Goal: Task Accomplishment & Management: Use online tool/utility

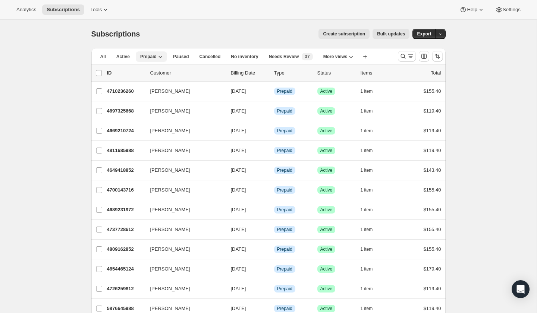
click at [158, 56] on icon "button" at bounding box center [160, 56] width 7 height 7
click at [401, 54] on icon "Search and filter results" at bounding box center [402, 56] width 7 height 7
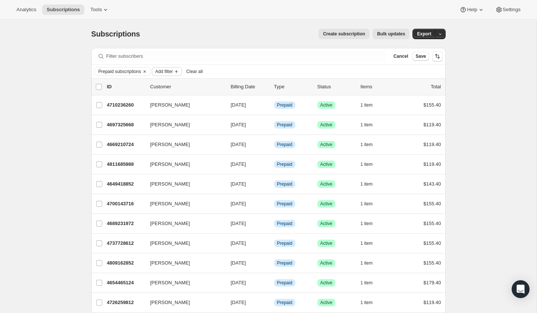
click at [173, 70] on span "Add filter" at bounding box center [164, 72] width 18 height 6
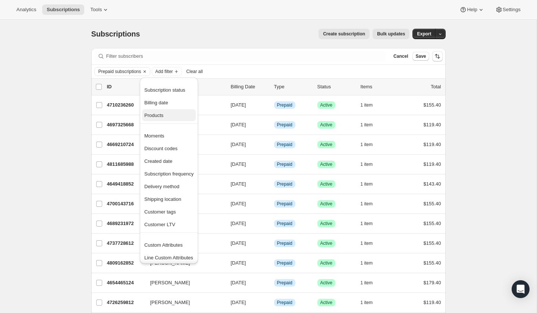
click at [177, 112] on span "Products" at bounding box center [168, 115] width 49 height 7
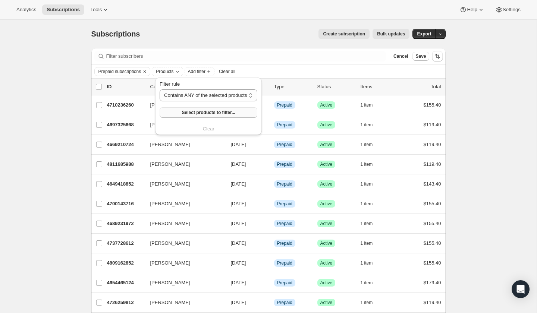
click at [209, 110] on span "Select products to filter..." at bounding box center [208, 113] width 53 height 6
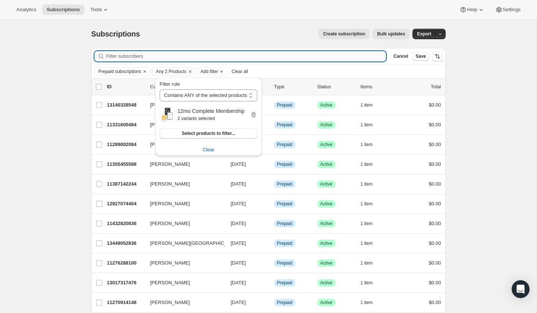
click at [319, 55] on input "Filter subscribers" at bounding box center [246, 56] width 280 height 10
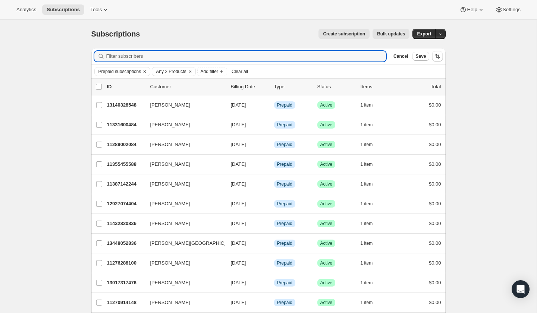
click at [223, 76] on div "Prepaid subscriptions Any 2 Products Add filter Clear all" at bounding box center [268, 71] width 354 height 13
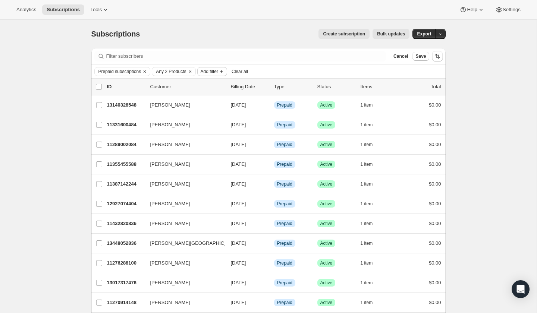
click at [218, 71] on span "Add filter" at bounding box center [209, 72] width 18 height 6
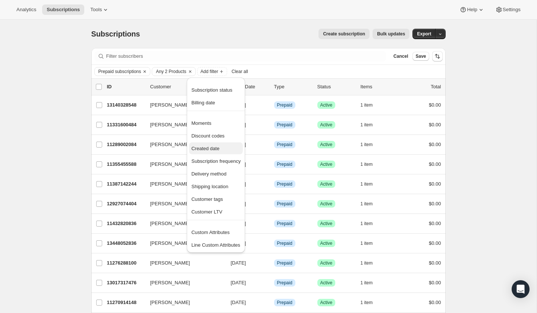
click at [203, 146] on span "Created date" at bounding box center [205, 149] width 28 height 6
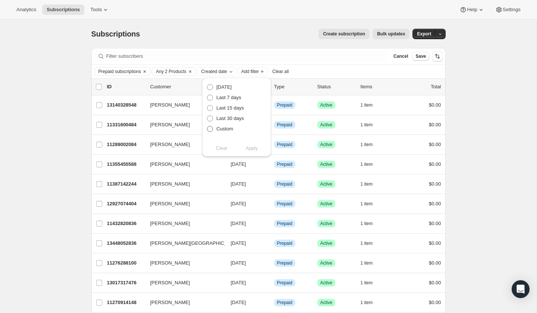
click at [210, 129] on span at bounding box center [210, 129] width 6 height 6
click at [207, 126] on input "Custom" at bounding box center [207, 126] width 0 height 0
radio input "true"
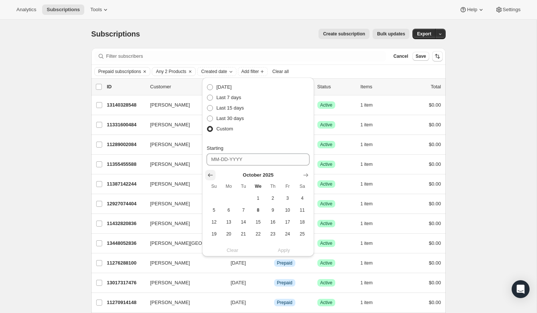
click at [215, 176] on button "Show previous month, September 2025" at bounding box center [210, 175] width 10 height 10
click at [215, 176] on button "Show previous month, August 2025" at bounding box center [210, 175] width 10 height 10
click at [215, 176] on button "Show previous month, June 2025" at bounding box center [210, 175] width 10 height 10
click at [215, 176] on button "Show previous month, May 2025" at bounding box center [210, 175] width 10 height 10
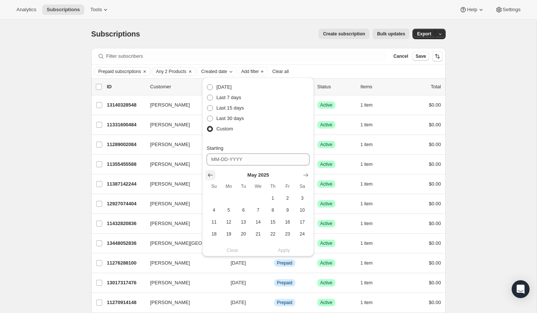
click at [215, 176] on button "Show previous month, April 2025" at bounding box center [210, 175] width 10 height 10
click at [243, 199] on span "1" at bounding box center [243, 198] width 9 height 6
click at [307, 174] on icon "Show next month, May 2025" at bounding box center [305, 175] width 5 height 4
click at [307, 174] on icon "Show next month, June 2025" at bounding box center [305, 175] width 5 height 4
click at [274, 199] on span "5" at bounding box center [272, 198] width 9 height 6
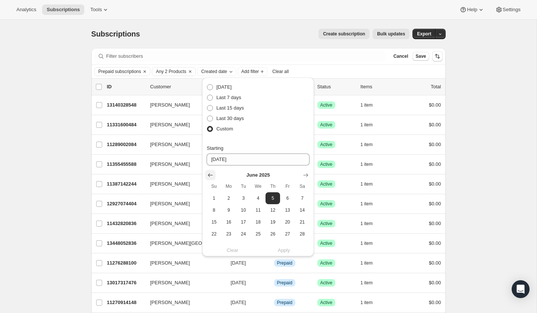
click at [211, 177] on icon "Show previous month, May 2025" at bounding box center [209, 174] width 7 height 7
click at [211, 177] on icon "Show previous month, April 2025" at bounding box center [209, 174] width 7 height 7
click at [246, 194] on button "1" at bounding box center [243, 198] width 15 height 12
type input "[DATE]"
click at [276, 124] on div "Custom" at bounding box center [257, 129] width 103 height 10
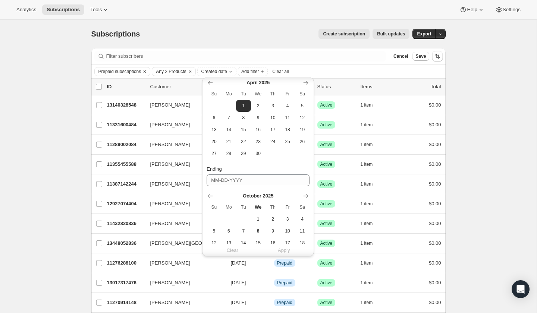
scroll to position [137, 0]
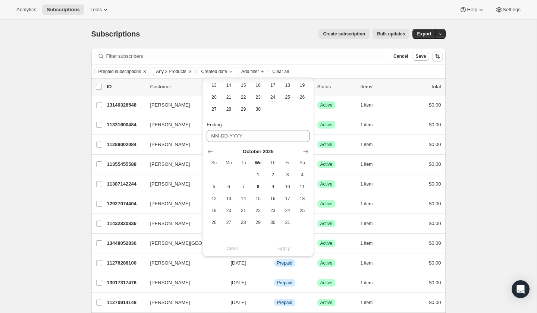
click at [276, 142] on div "[DATE] Su Mo Tu We Th Fr Sa 1 2 3 4 5 6 7 8 9 10 11 12 13 14 15 16 17 18 19 20 …" at bounding box center [254, 185] width 109 height 86
click at [277, 135] on input "Ending" at bounding box center [257, 136] width 103 height 12
click at [209, 153] on icon "Show previous month, September 2025" at bounding box center [209, 151] width 7 height 7
click at [209, 153] on icon "Show previous month, July 2025" at bounding box center [209, 151] width 7 height 7
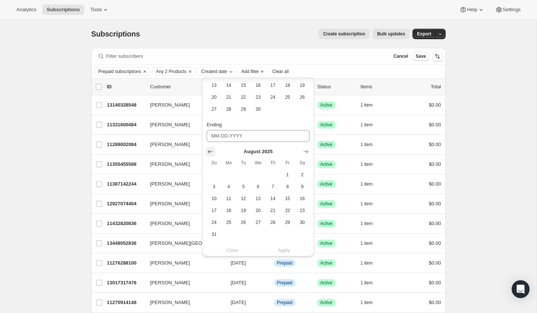
click at [209, 153] on icon "Show previous month, July 2025" at bounding box center [209, 151] width 7 height 7
click at [255, 170] on button "4" at bounding box center [258, 175] width 15 height 12
type input "[DATE]"
click at [283, 247] on span "Apply" at bounding box center [284, 248] width 12 height 7
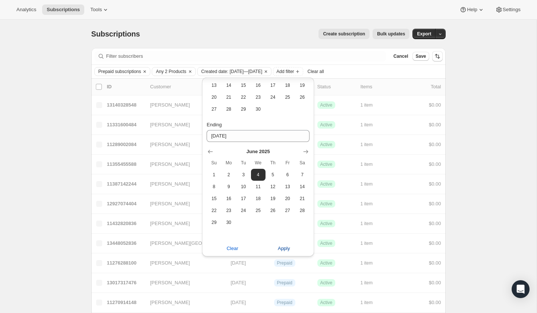
click at [284, 245] on span "Apply" at bounding box center [284, 248] width 12 height 7
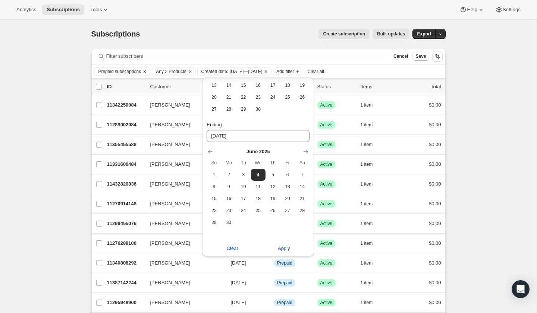
click at [279, 247] on span "Apply" at bounding box center [284, 248] width 12 height 7
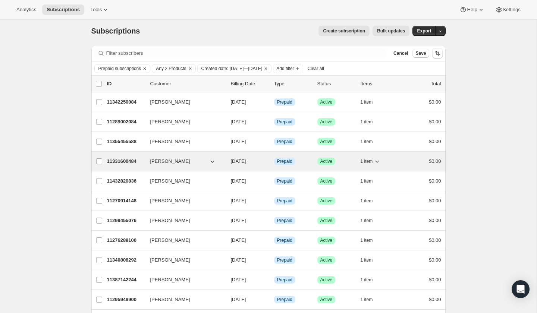
scroll to position [0, 0]
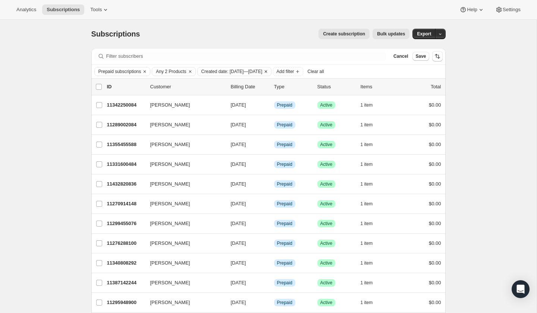
click at [240, 71] on span "Created date: [DATE]—[DATE]" at bounding box center [231, 72] width 61 height 6
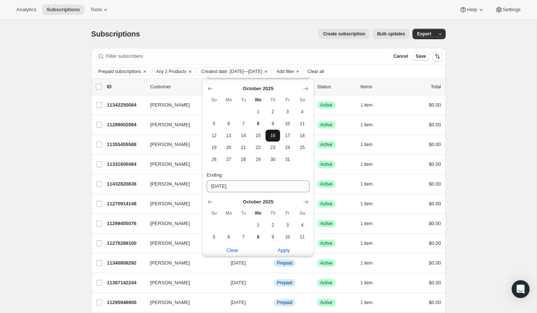
scroll to position [78, 0]
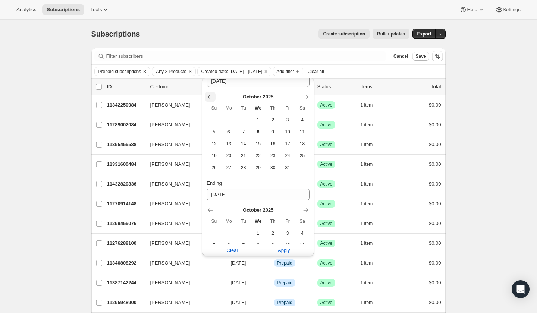
click at [210, 97] on icon "Show previous month, September 2025" at bounding box center [210, 97] width 5 height 4
click at [210, 97] on icon "Show previous month, August 2025" at bounding box center [210, 97] width 5 height 4
click at [210, 97] on icon "Show previous month, July 2025" at bounding box center [210, 97] width 5 height 4
click at [210, 97] on icon "Show previous month, June 2025" at bounding box center [210, 97] width 5 height 4
click at [257, 121] on span "4" at bounding box center [258, 120] width 9 height 6
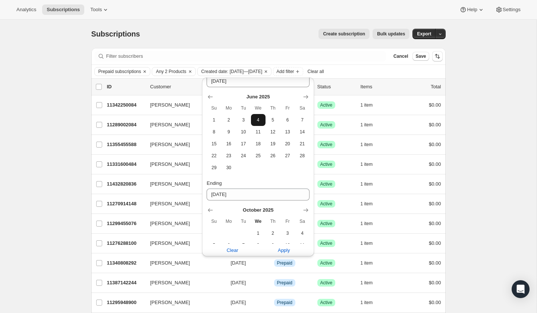
type input "[DATE]"
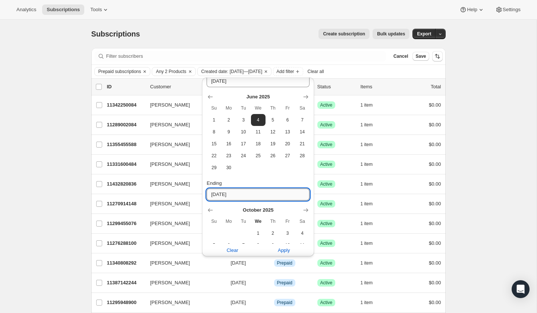
click at [231, 192] on input "[DATE]" at bounding box center [257, 195] width 103 height 12
click at [211, 211] on icon "Show previous month, September 2025" at bounding box center [209, 209] width 7 height 7
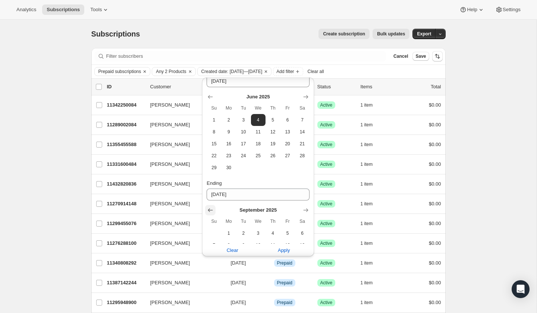
click at [211, 211] on icon "Show previous month, August 2025" at bounding box center [209, 209] width 7 height 7
click at [211, 211] on icon "Show previous month, July 2025" at bounding box center [209, 209] width 7 height 7
click at [288, 235] on span "4" at bounding box center [287, 233] width 9 height 6
type input "[DATE]"
click at [282, 250] on span "Apply" at bounding box center [284, 249] width 12 height 7
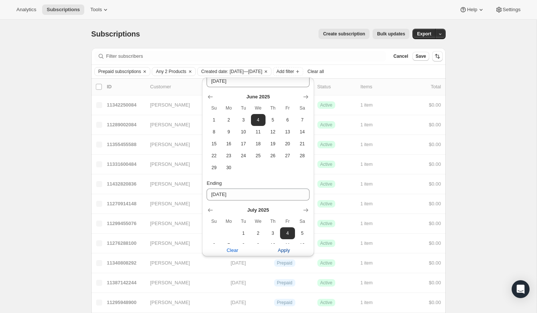
click at [286, 252] on span "Apply" at bounding box center [284, 249] width 12 height 7
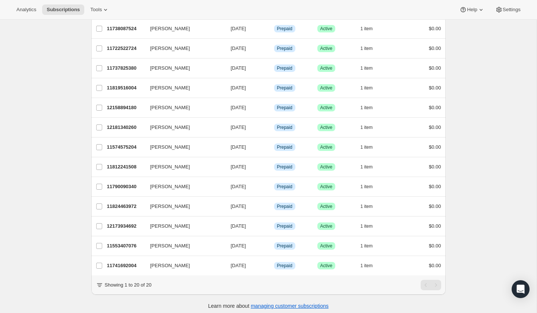
scroll to position [0, 0]
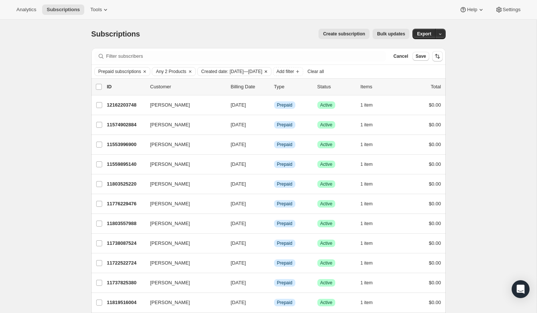
click at [262, 73] on span "Created date: [DATE]—[DATE]" at bounding box center [231, 72] width 61 height 6
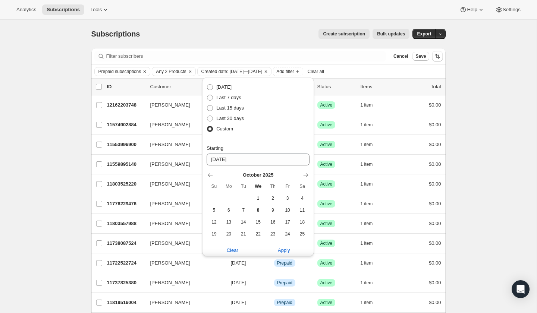
click at [262, 73] on span "Created date: [DATE]—[DATE]" at bounding box center [231, 72] width 61 height 6
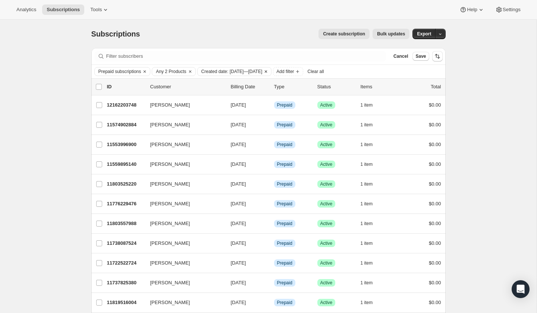
click at [262, 73] on span "Created date: [DATE]—[DATE]" at bounding box center [231, 72] width 61 height 6
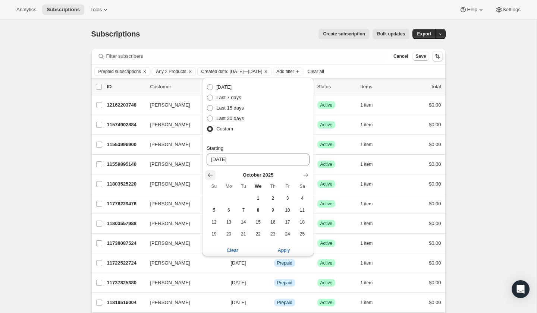
click at [210, 175] on icon "Show previous month, September 2025" at bounding box center [210, 175] width 5 height 4
click at [210, 175] on icon "Show previous month, August 2025" at bounding box center [210, 175] width 5 height 4
click at [210, 175] on icon "Show previous month, July 2025" at bounding box center [210, 175] width 5 height 4
click at [210, 175] on icon "Show previous month, May 2025" at bounding box center [210, 175] width 5 height 4
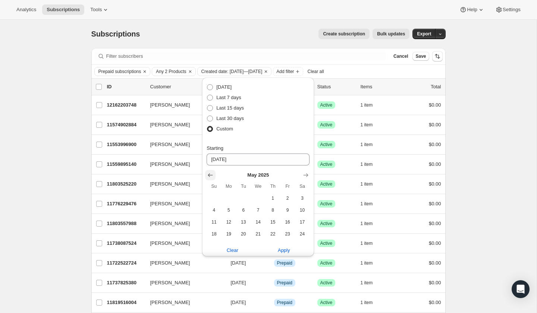
click at [210, 175] on icon "Show previous month, April 2025" at bounding box center [210, 175] width 5 height 4
click at [289, 222] on span "18" at bounding box center [287, 222] width 9 height 6
type input "[DATE]"
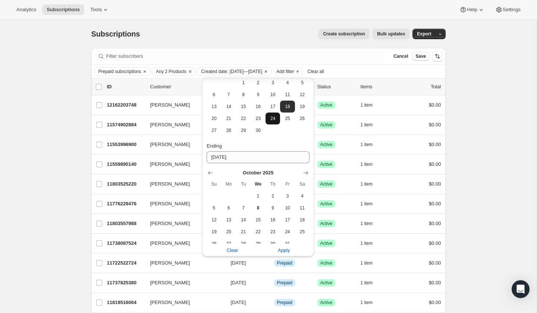
scroll to position [137, 0]
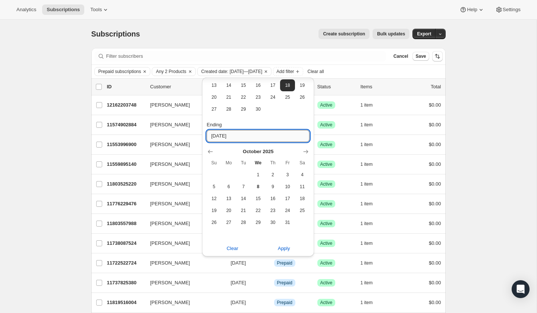
click at [218, 141] on input "[DATE]" at bounding box center [257, 136] width 103 height 12
click at [209, 152] on icon "Show previous month, September 2025" at bounding box center [210, 152] width 5 height 4
click at [209, 152] on icon "Show previous month, August 2025" at bounding box center [209, 151] width 7 height 7
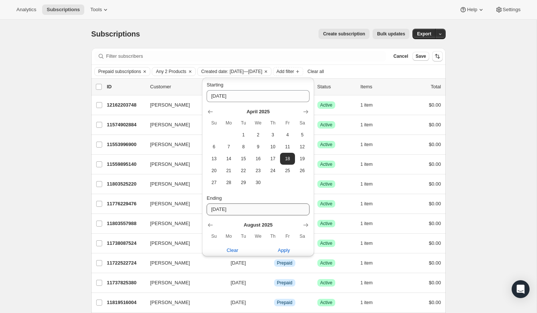
scroll to position [77, 0]
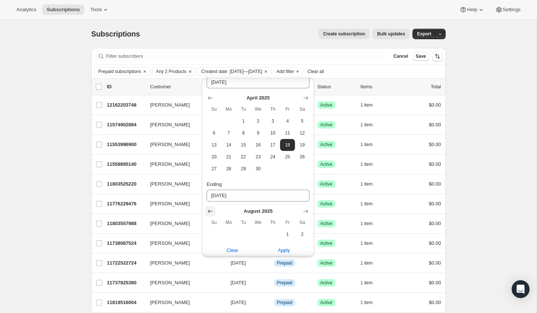
click at [212, 209] on icon "Show previous month, July 2025" at bounding box center [209, 211] width 7 height 7
click at [208, 211] on icon "Show previous month, June 2025" at bounding box center [209, 211] width 7 height 7
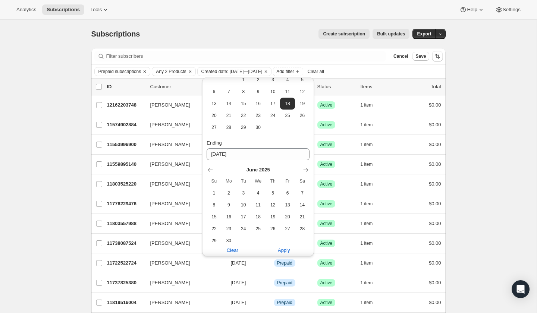
scroll to position [137, 0]
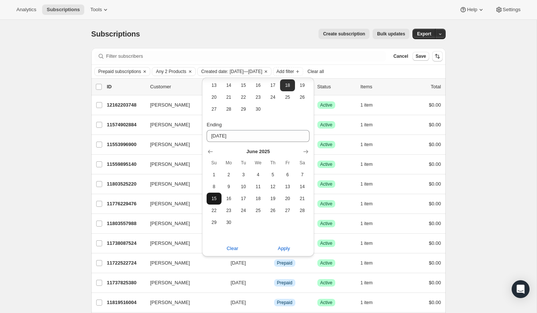
click at [211, 198] on span "15" at bounding box center [213, 199] width 9 height 6
click at [304, 186] on span "14" at bounding box center [302, 187] width 9 height 6
type input "[DATE]"
click at [282, 247] on span "Apply" at bounding box center [284, 248] width 12 height 7
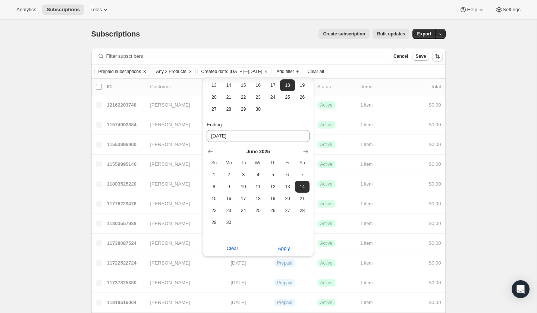
click at [500, 118] on div "Subscriptions. This page is ready Subscriptions Create subscription Bulk update…" at bounding box center [268, 276] width 536 height 512
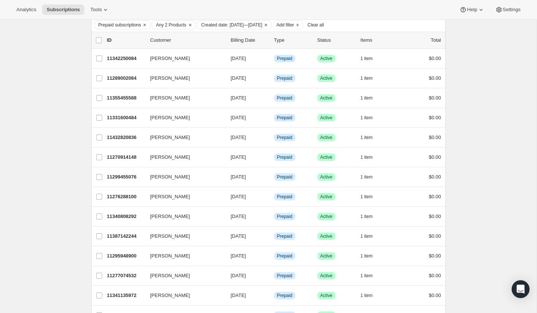
scroll to position [0, 0]
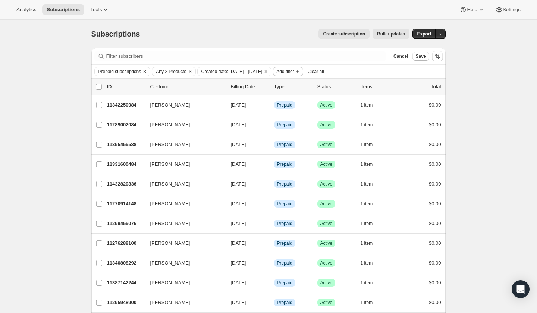
click at [294, 72] on span "Add filter" at bounding box center [285, 72] width 18 height 6
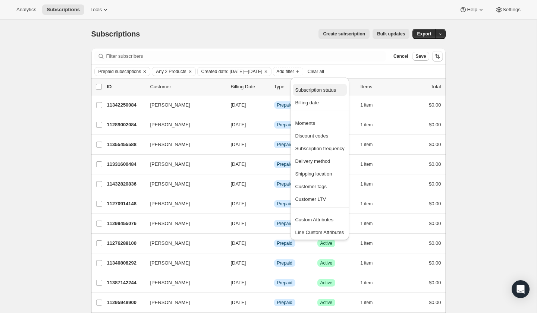
click at [328, 92] on span "Subscription status" at bounding box center [315, 90] width 41 height 6
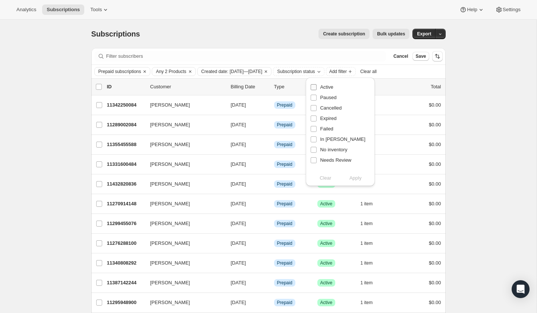
click at [312, 84] on span at bounding box center [313, 87] width 7 height 7
click at [312, 84] on input "Active" at bounding box center [313, 87] width 6 height 6
checkbox input "true"
click at [354, 178] on span "Apply" at bounding box center [355, 177] width 12 height 7
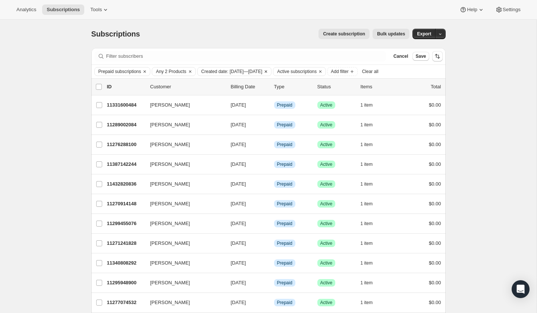
click at [234, 70] on span "Created date: [DATE]—[DATE]" at bounding box center [231, 72] width 61 height 6
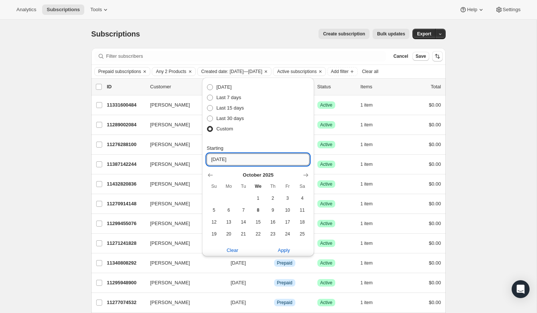
click at [224, 159] on input "[DATE]" at bounding box center [257, 160] width 103 height 12
type input "[DATE]"
click at [286, 250] on span "Apply" at bounding box center [284, 249] width 12 height 7
click at [419, 33] on span "Export" at bounding box center [424, 34] width 14 height 6
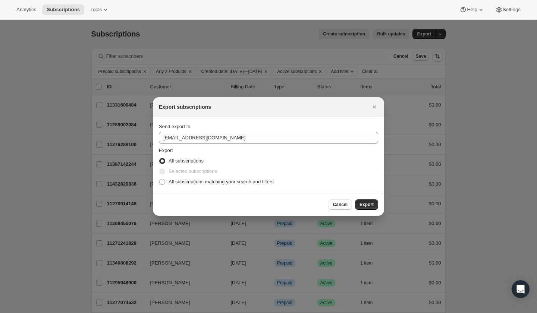
click at [335, 204] on span "Cancel" at bounding box center [340, 205] width 15 height 6
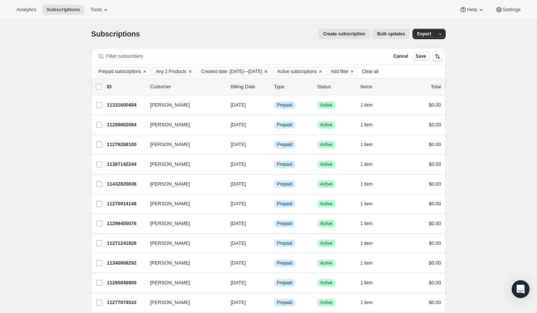
click at [237, 72] on span "Created date: [DATE]—[DATE]" at bounding box center [231, 72] width 61 height 6
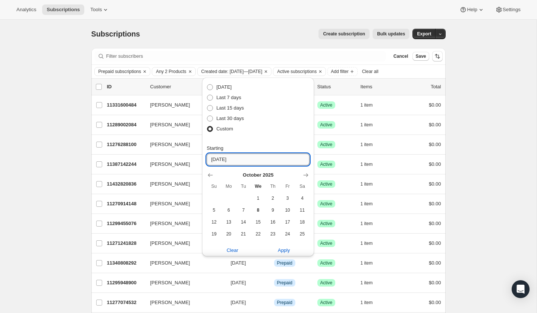
click at [224, 158] on input "[DATE]" at bounding box center [257, 160] width 103 height 12
type input "[DATE]"
click at [283, 247] on span "Apply" at bounding box center [284, 249] width 12 height 7
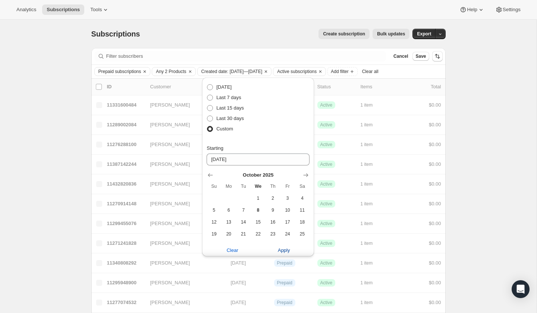
click at [284, 251] on span "Apply" at bounding box center [284, 249] width 12 height 7
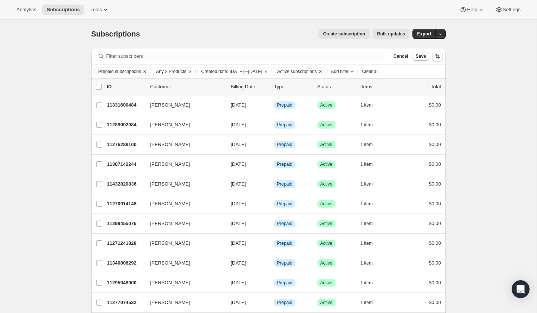
click at [246, 73] on span "Created date: [DATE]—[DATE]" at bounding box center [231, 72] width 61 height 6
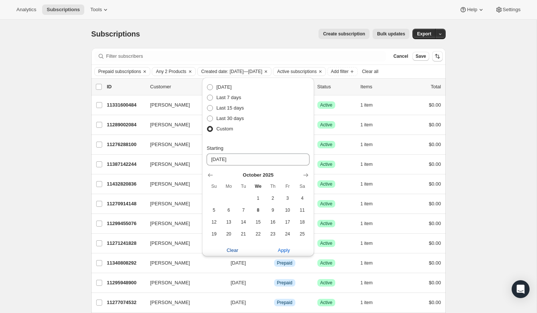
click at [229, 247] on span "Clear" at bounding box center [233, 249] width 12 height 7
radio input "false"
